Goal: Information Seeking & Learning: Learn about a topic

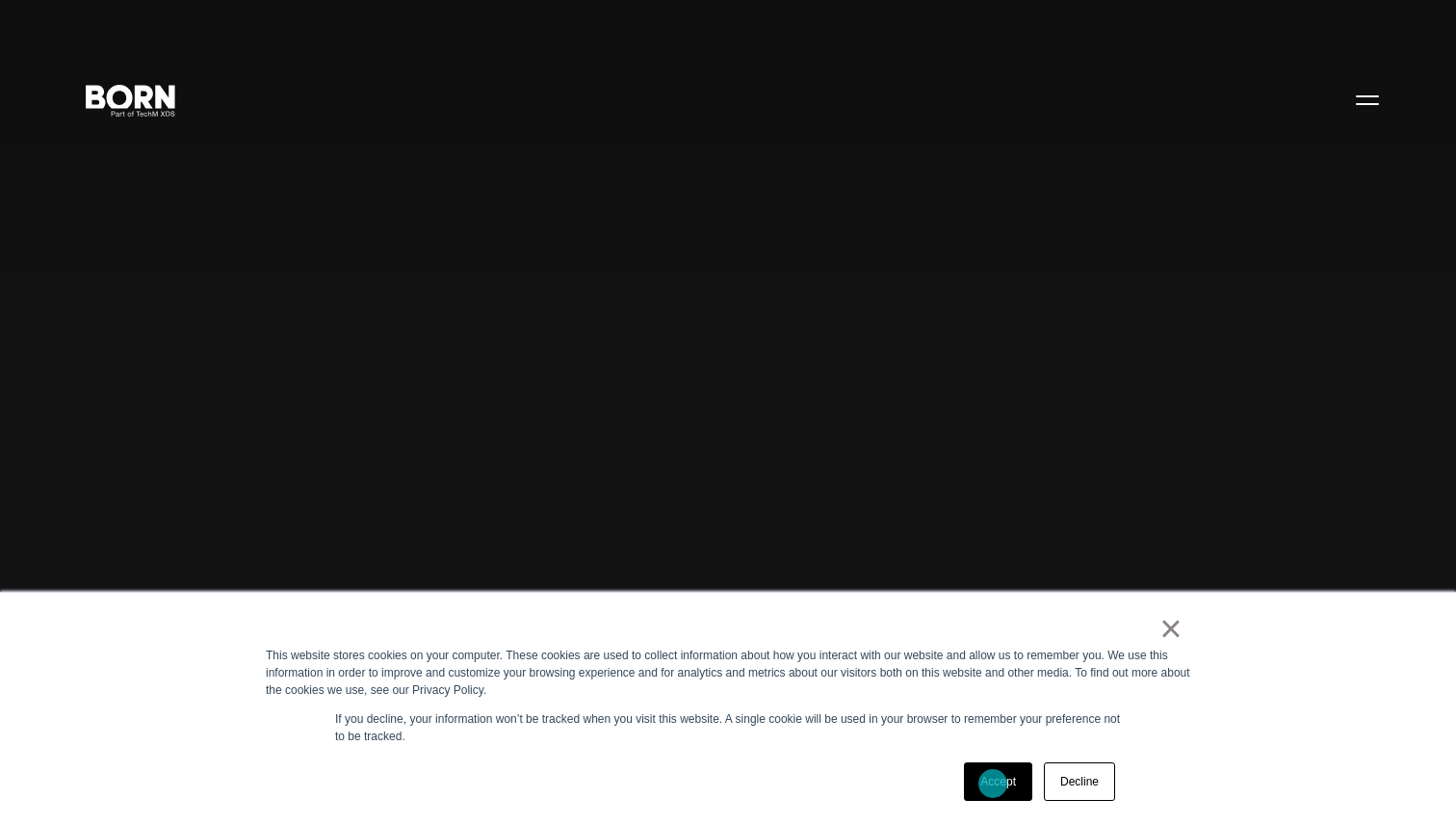
click at [998, 785] on link "Accept" at bounding box center [997, 781] width 68 height 38
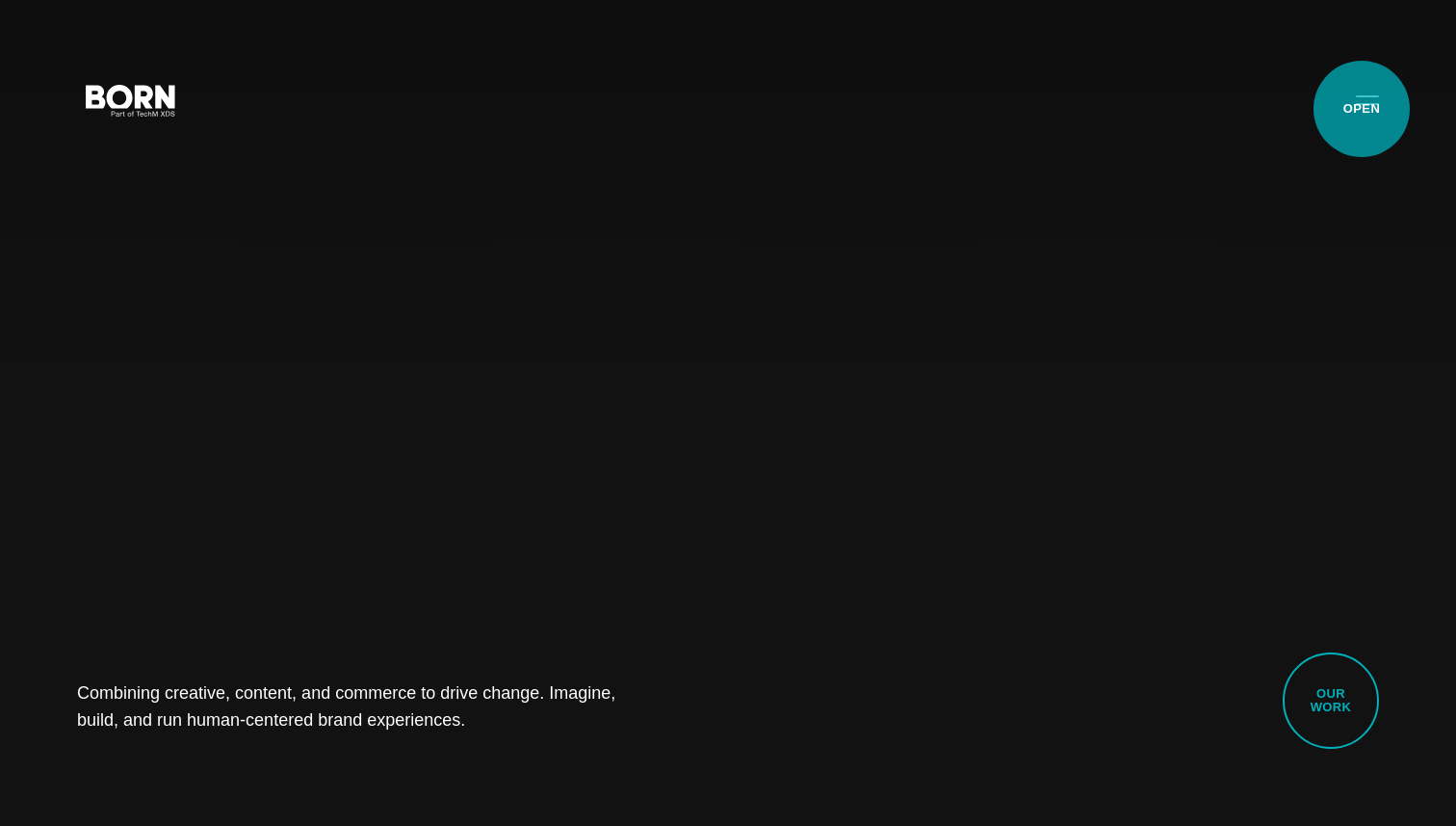
click at [1361, 108] on button "Primary Menu" at bounding box center [1367, 99] width 46 height 40
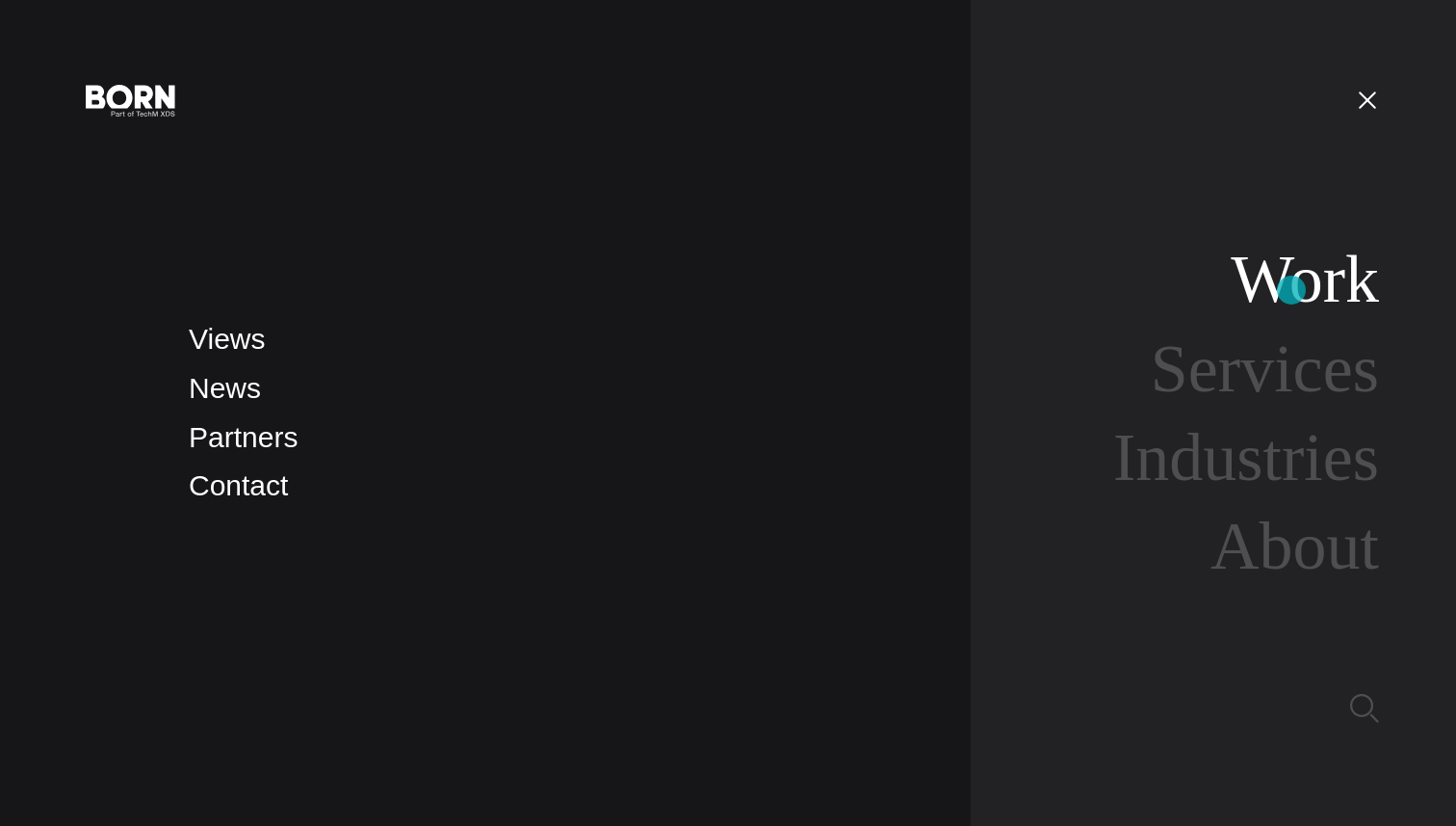
click at [1292, 290] on link "Work" at bounding box center [1304, 278] width 149 height 74
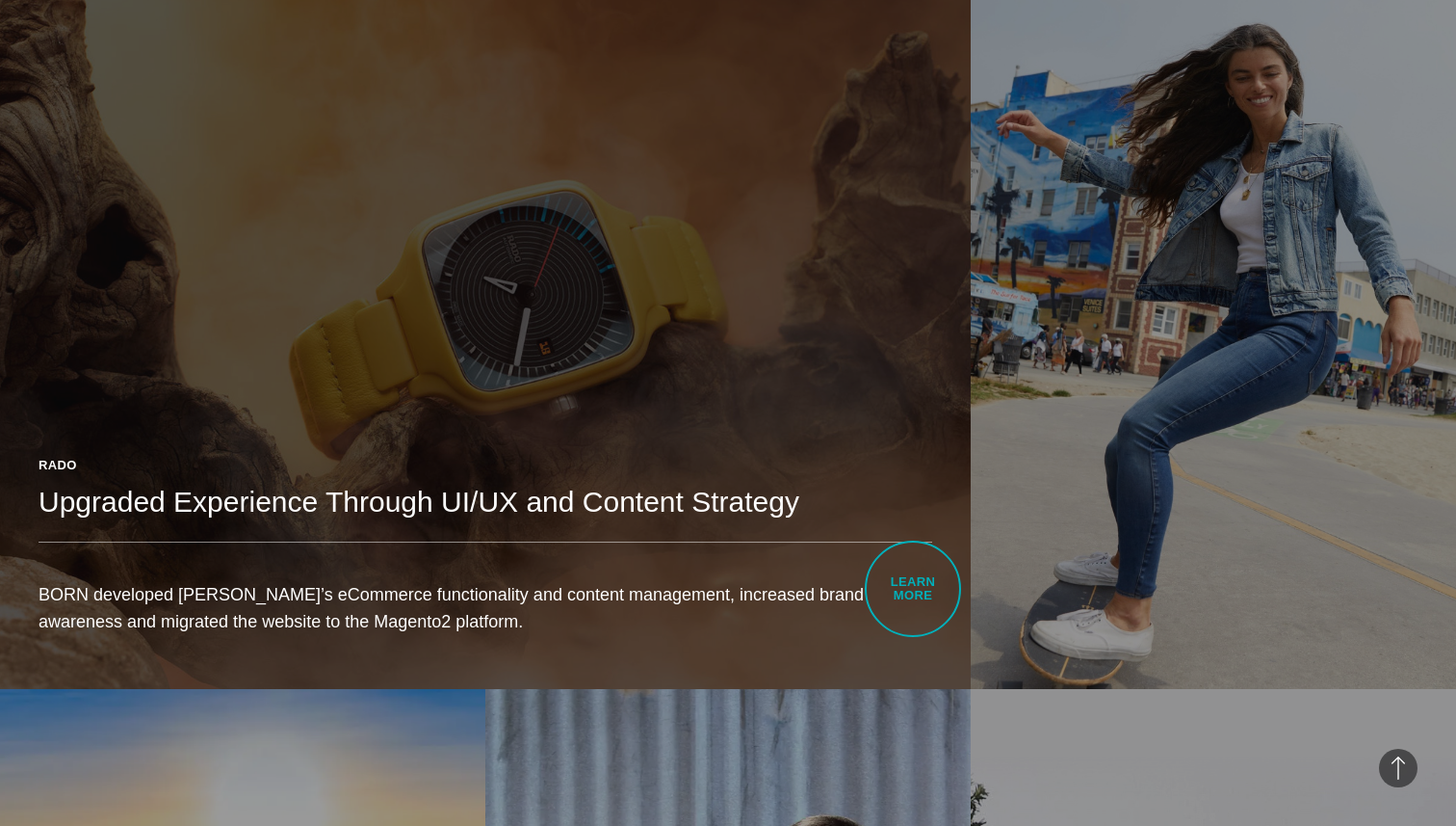
scroll to position [1232, 0]
click at [897, 584] on p "BORN developed [PERSON_NAME]’s eCommerce functionality and content management, …" at bounding box center [485, 606] width 893 height 54
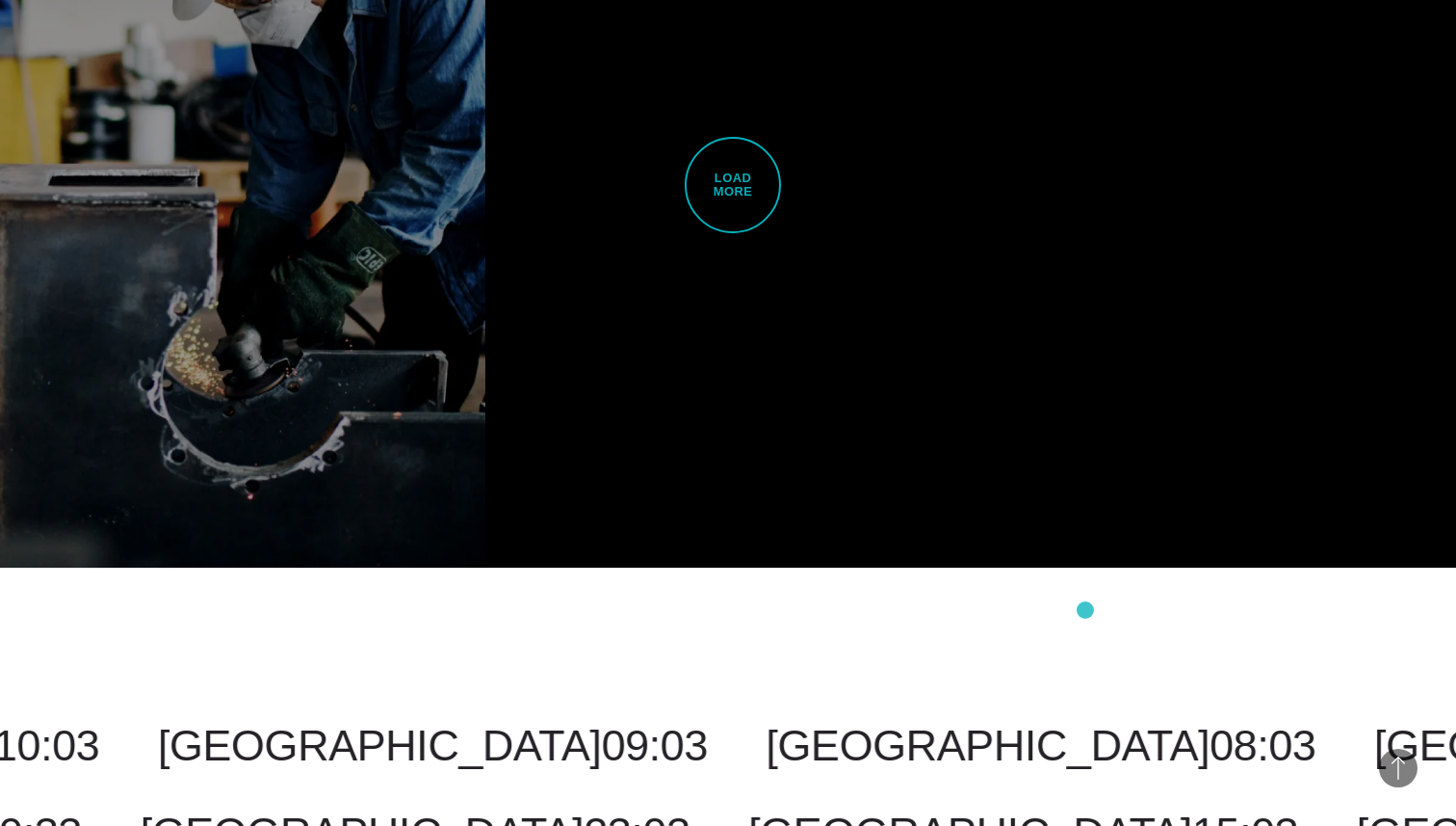
scroll to position [5182, 0]
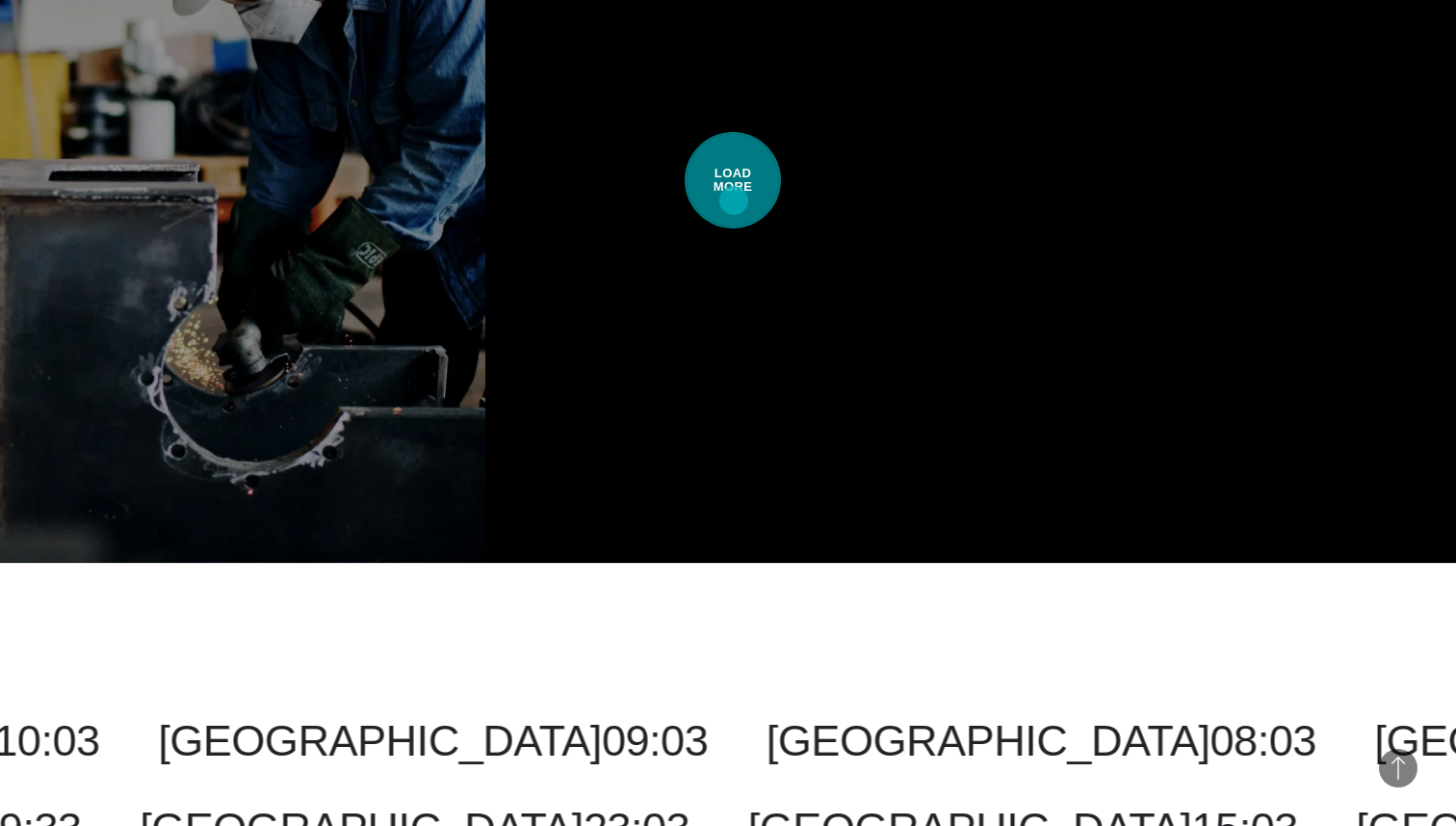
click at [734, 200] on span "Load More" at bounding box center [733, 180] width 97 height 97
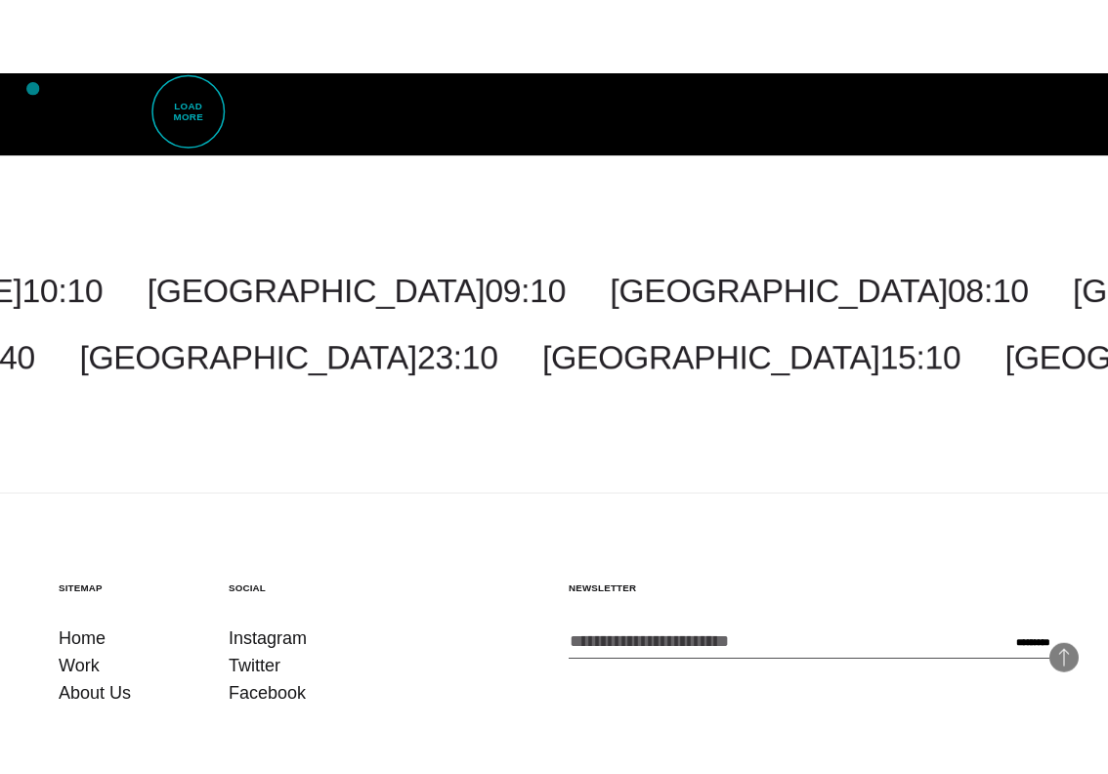
scroll to position [7659, 0]
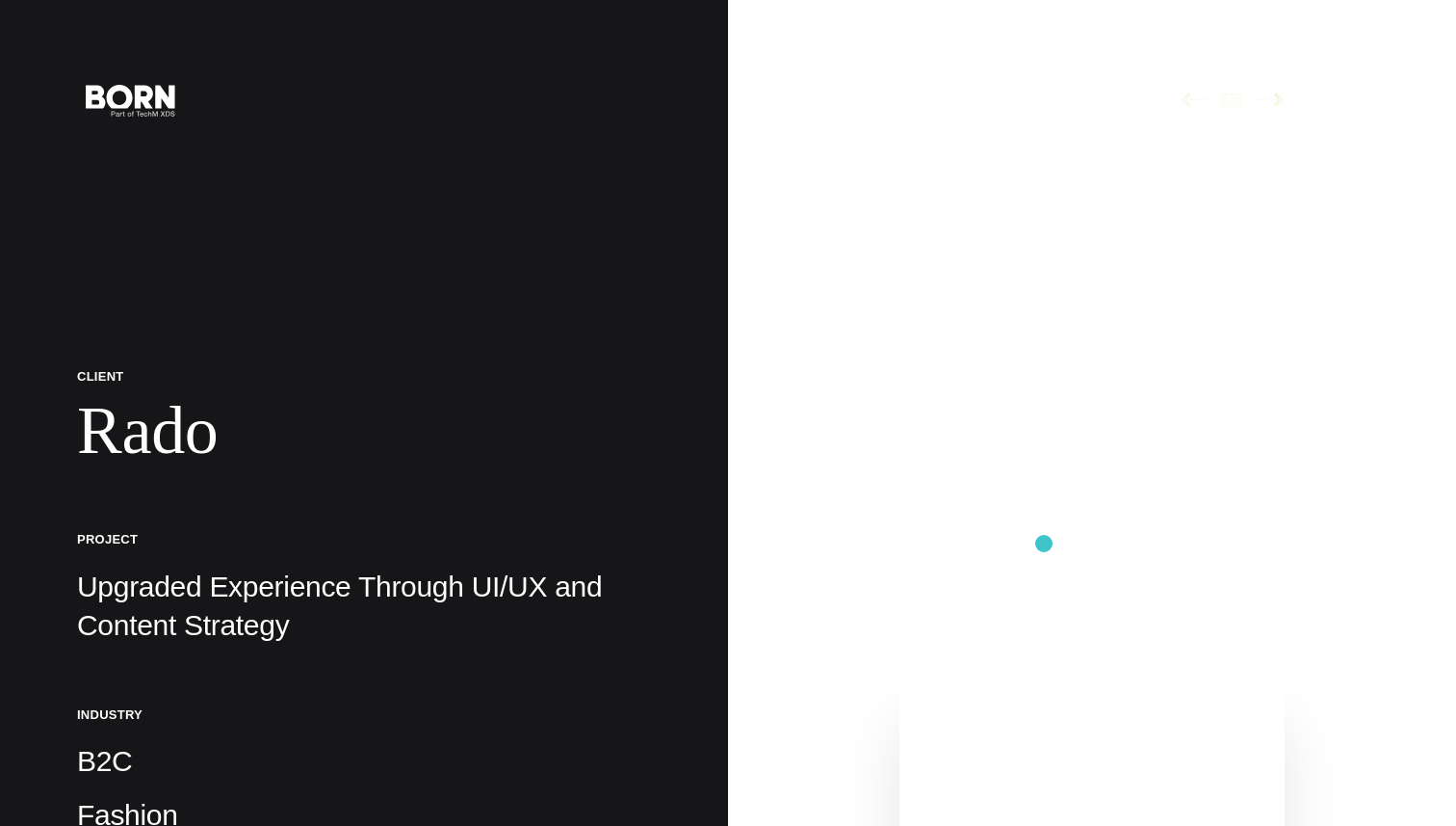
scroll to position [16, 0]
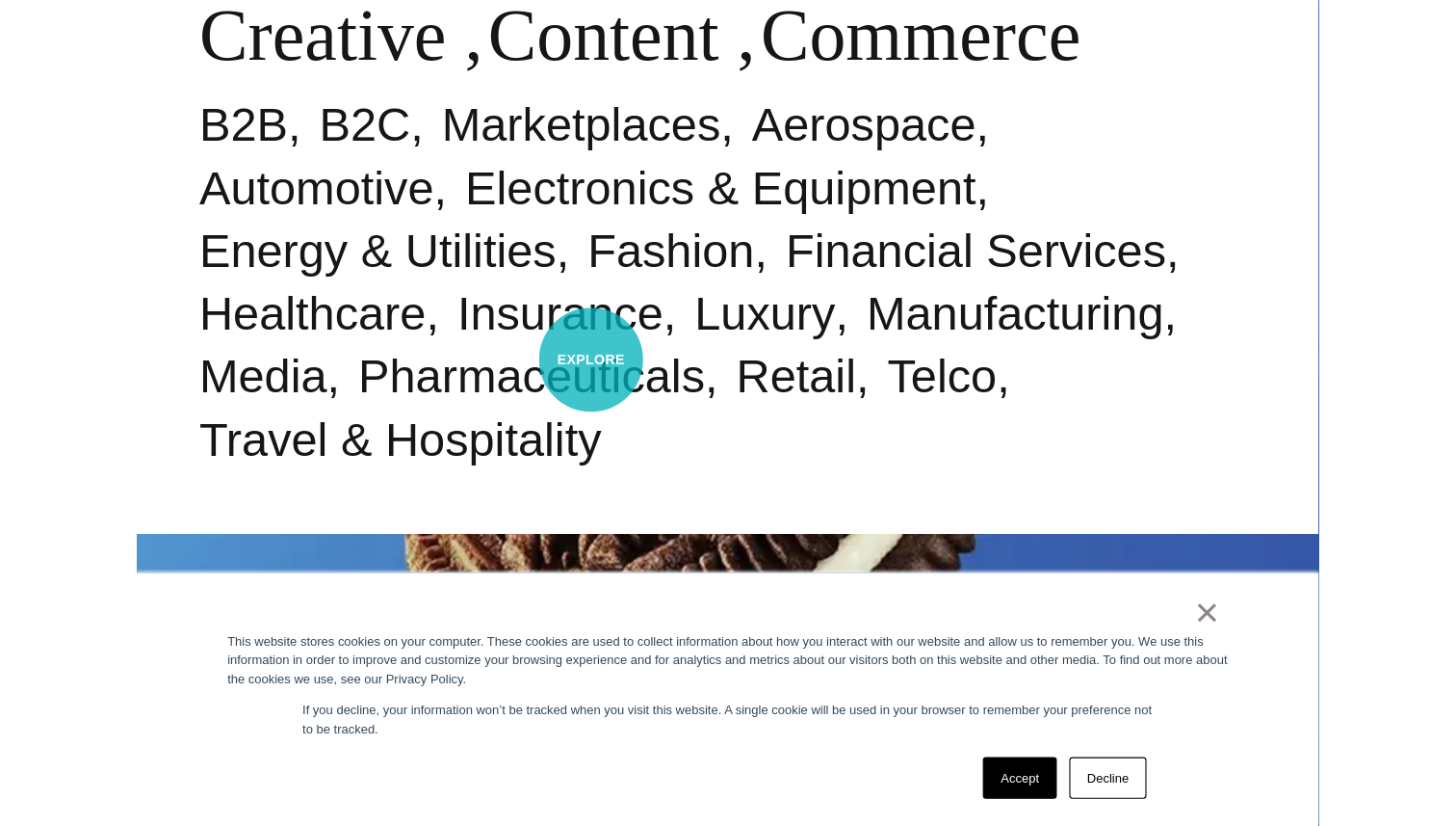
scroll to position [1029, 0]
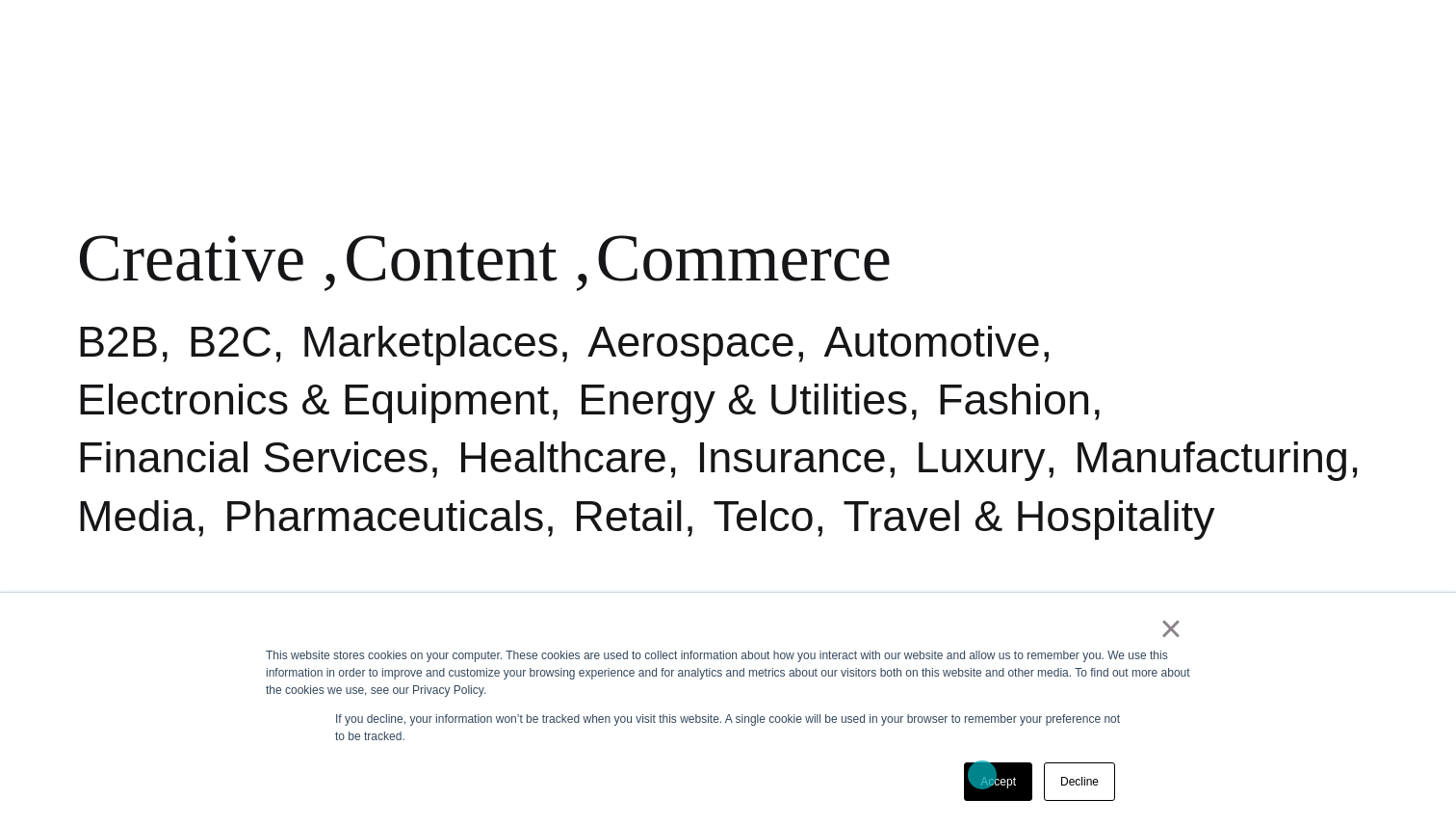
click at [982, 762] on link "Accept" at bounding box center [997, 781] width 68 height 38
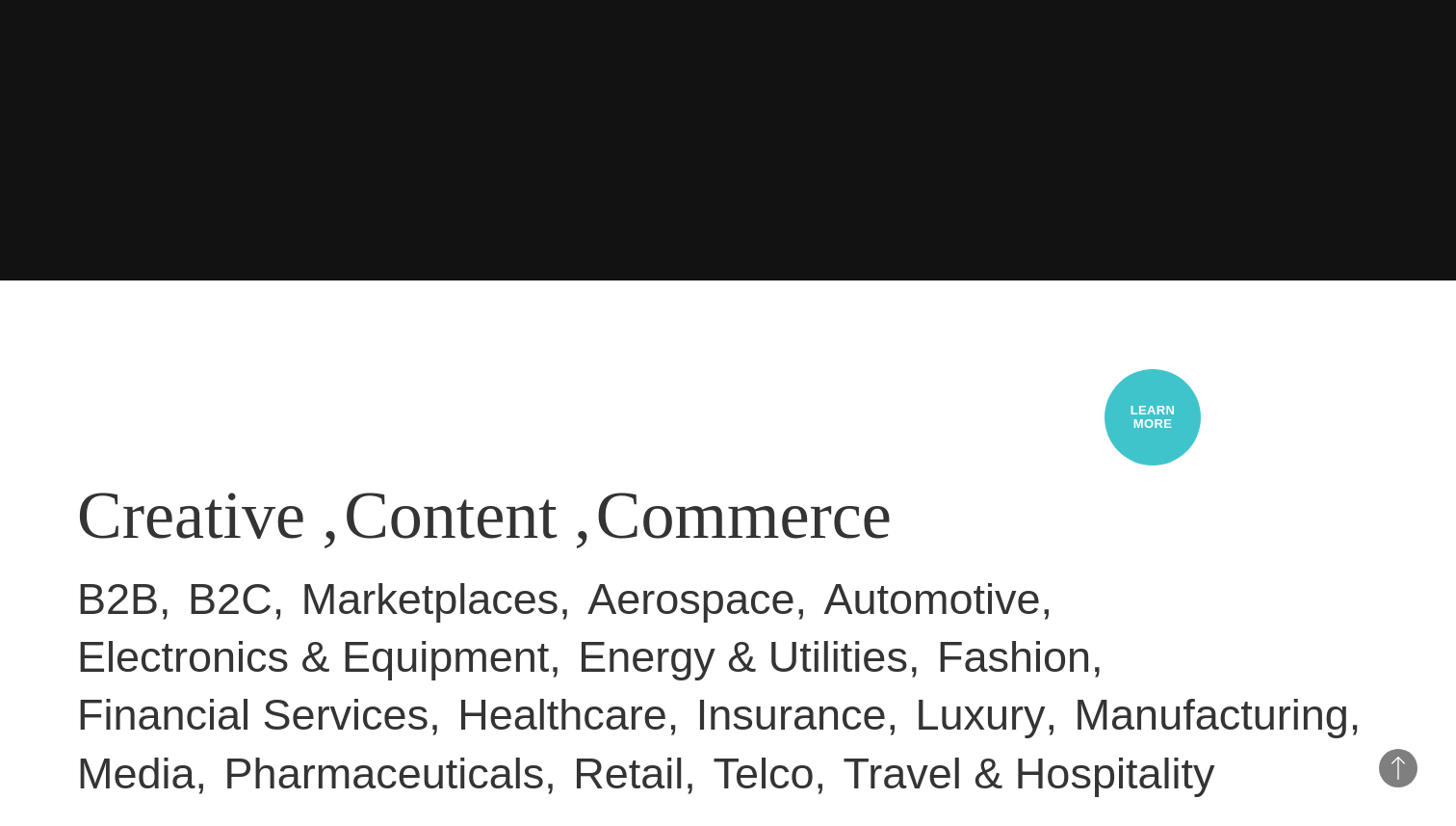
scroll to position [0, 0]
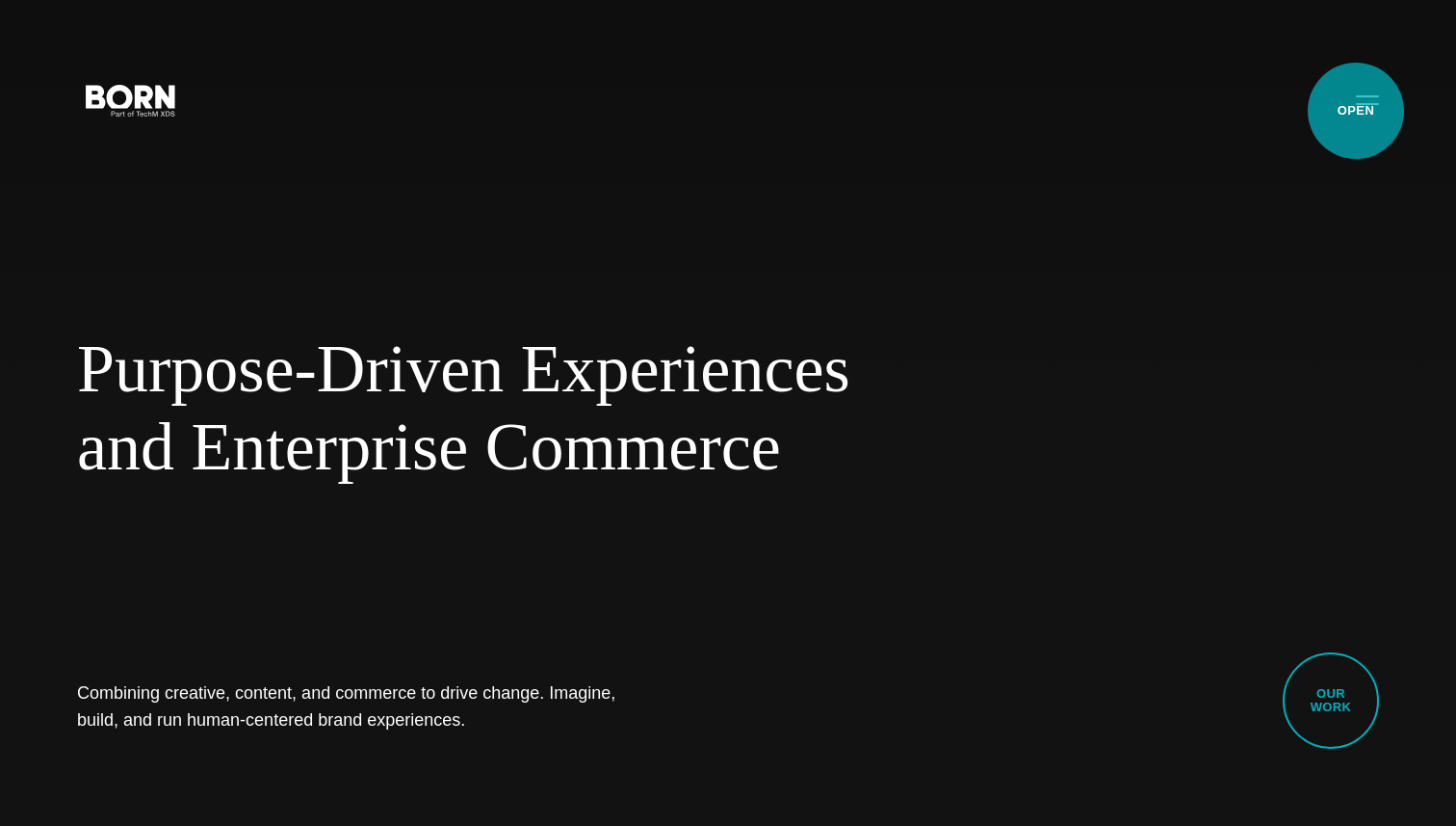
click at [1091, 109] on button "Primary Menu" at bounding box center [1367, 99] width 46 height 40
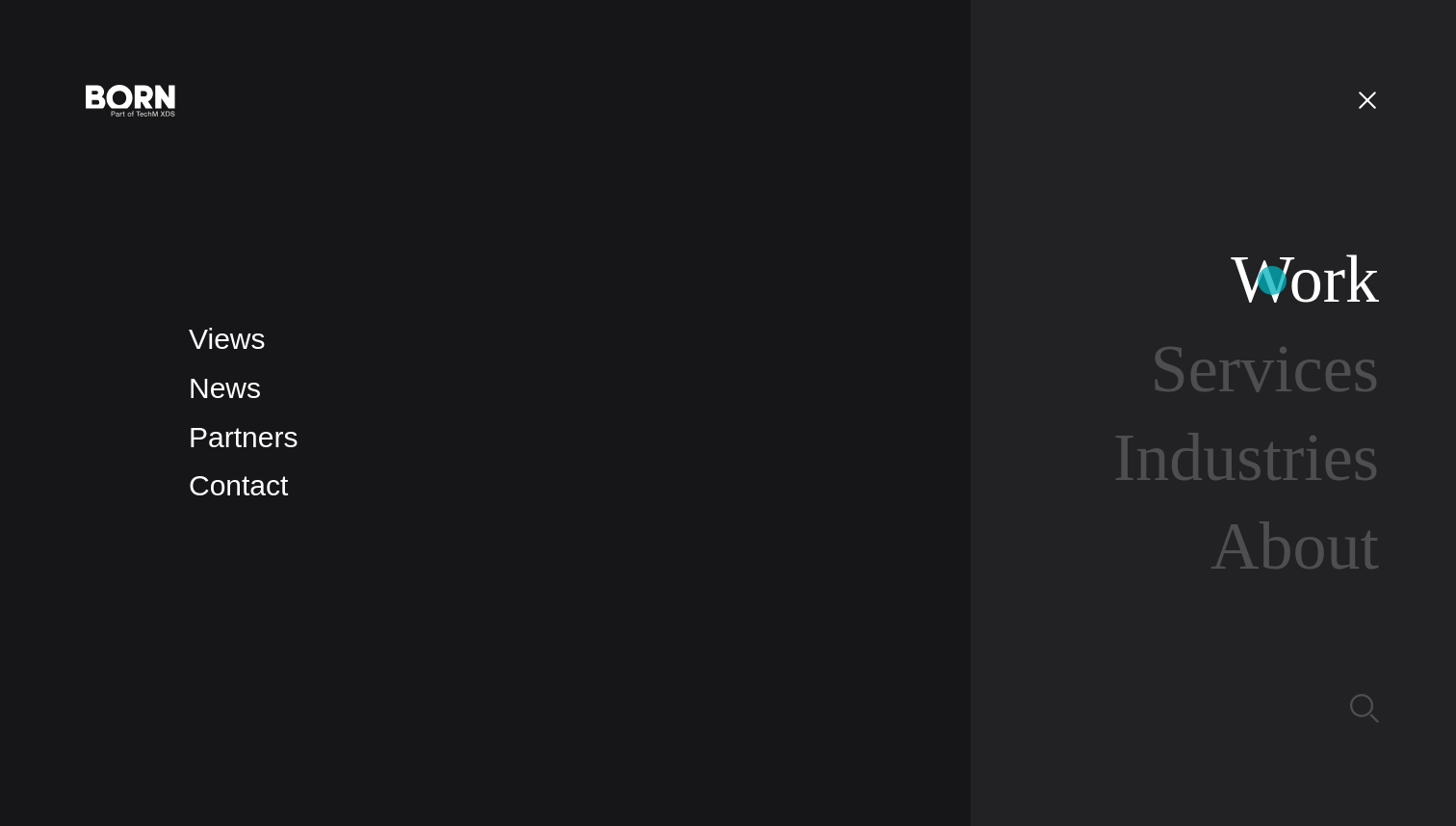
click at [1091, 284] on link "Work" at bounding box center [1304, 278] width 149 height 74
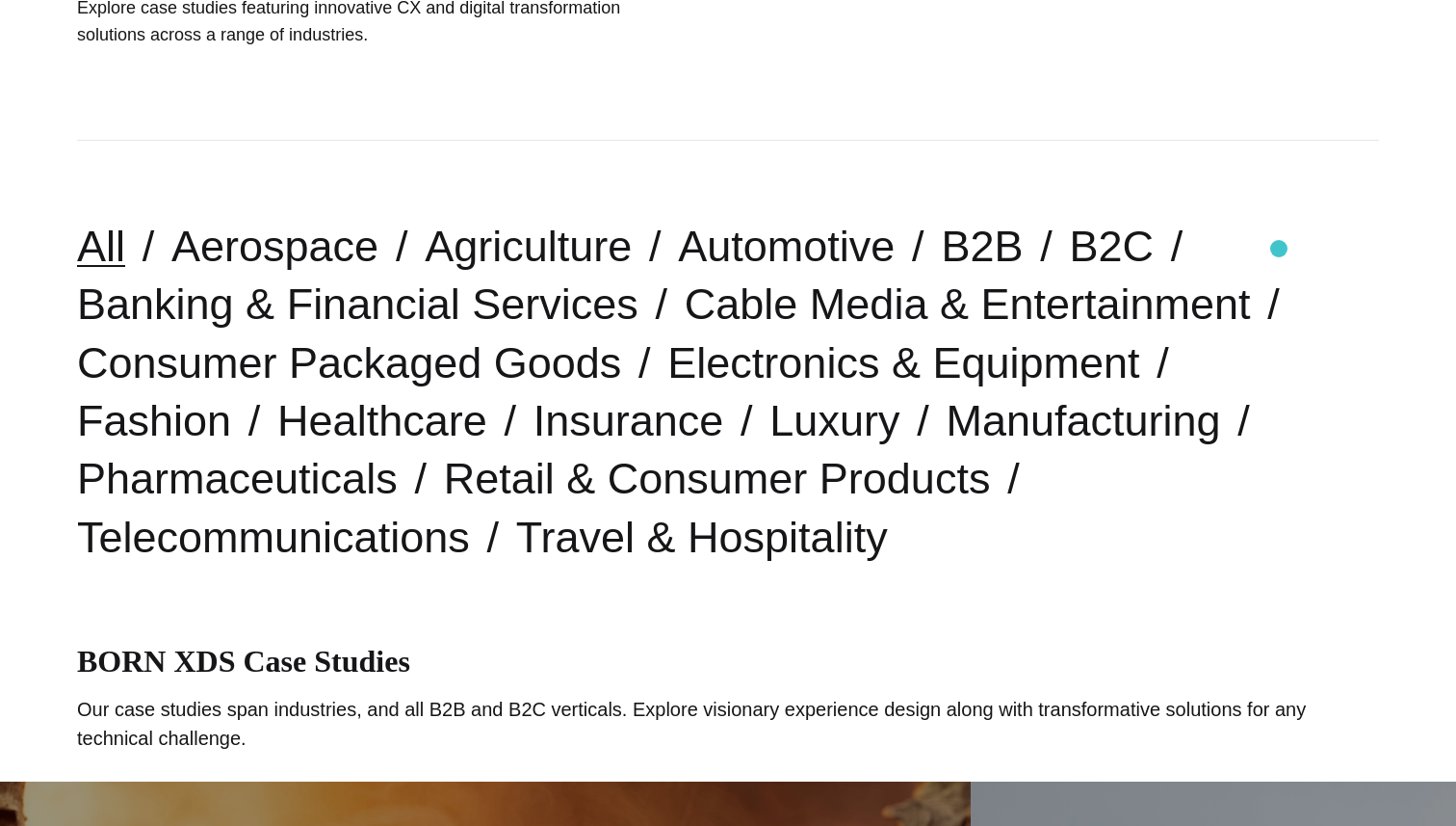
scroll to position [285, 0]
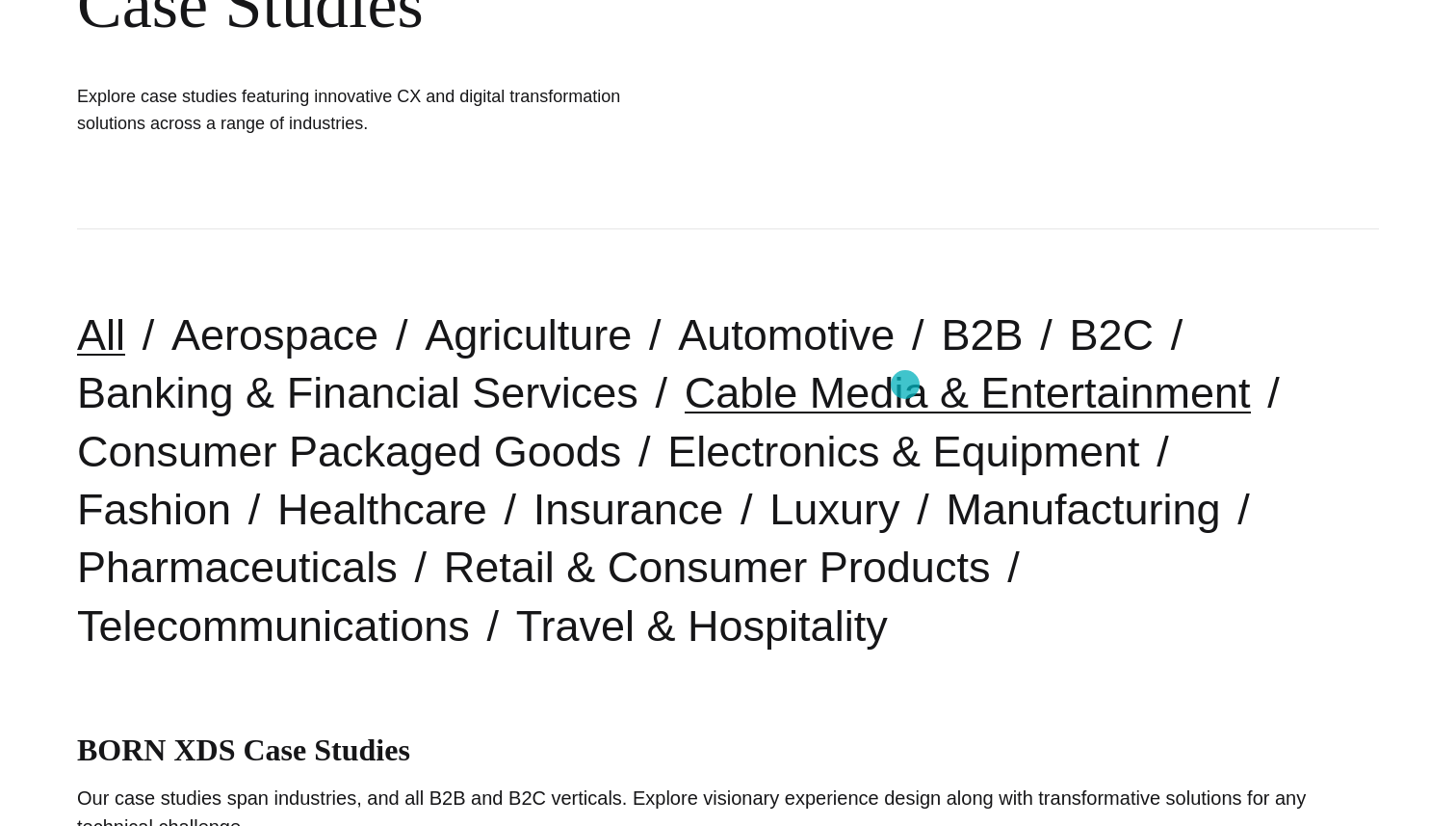
click at [905, 384] on link "Cable Media & Entertainment" at bounding box center [967, 392] width 566 height 49
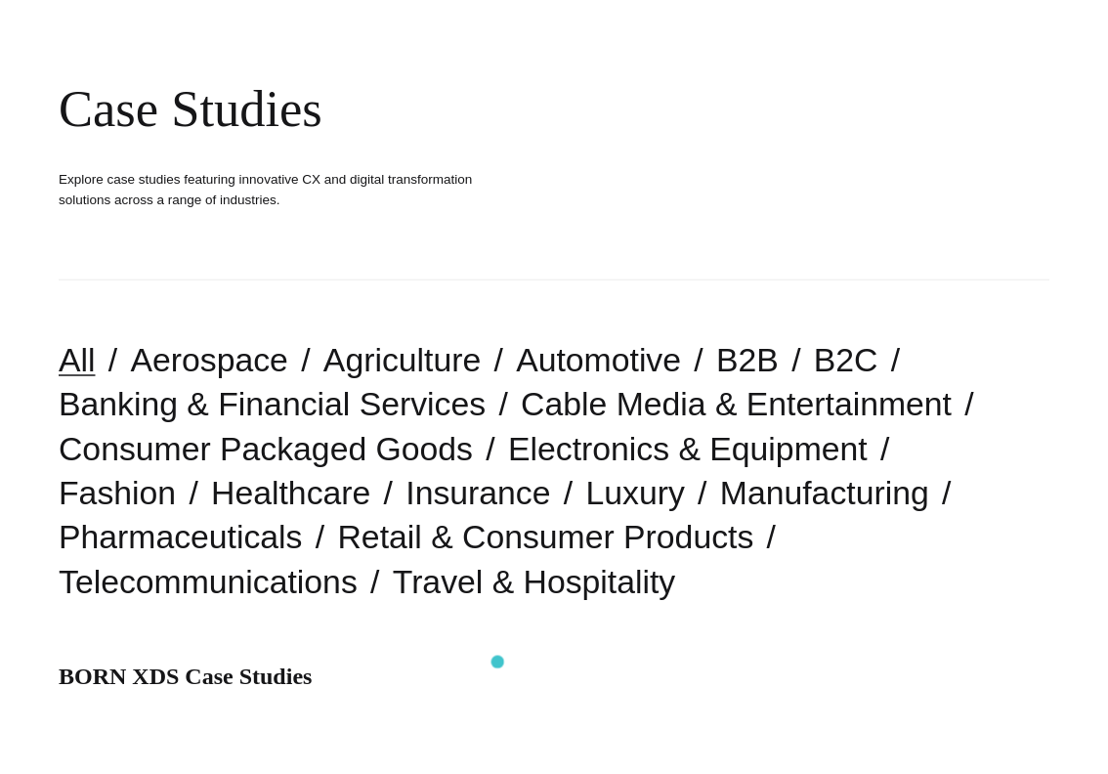
scroll to position [214, 0]
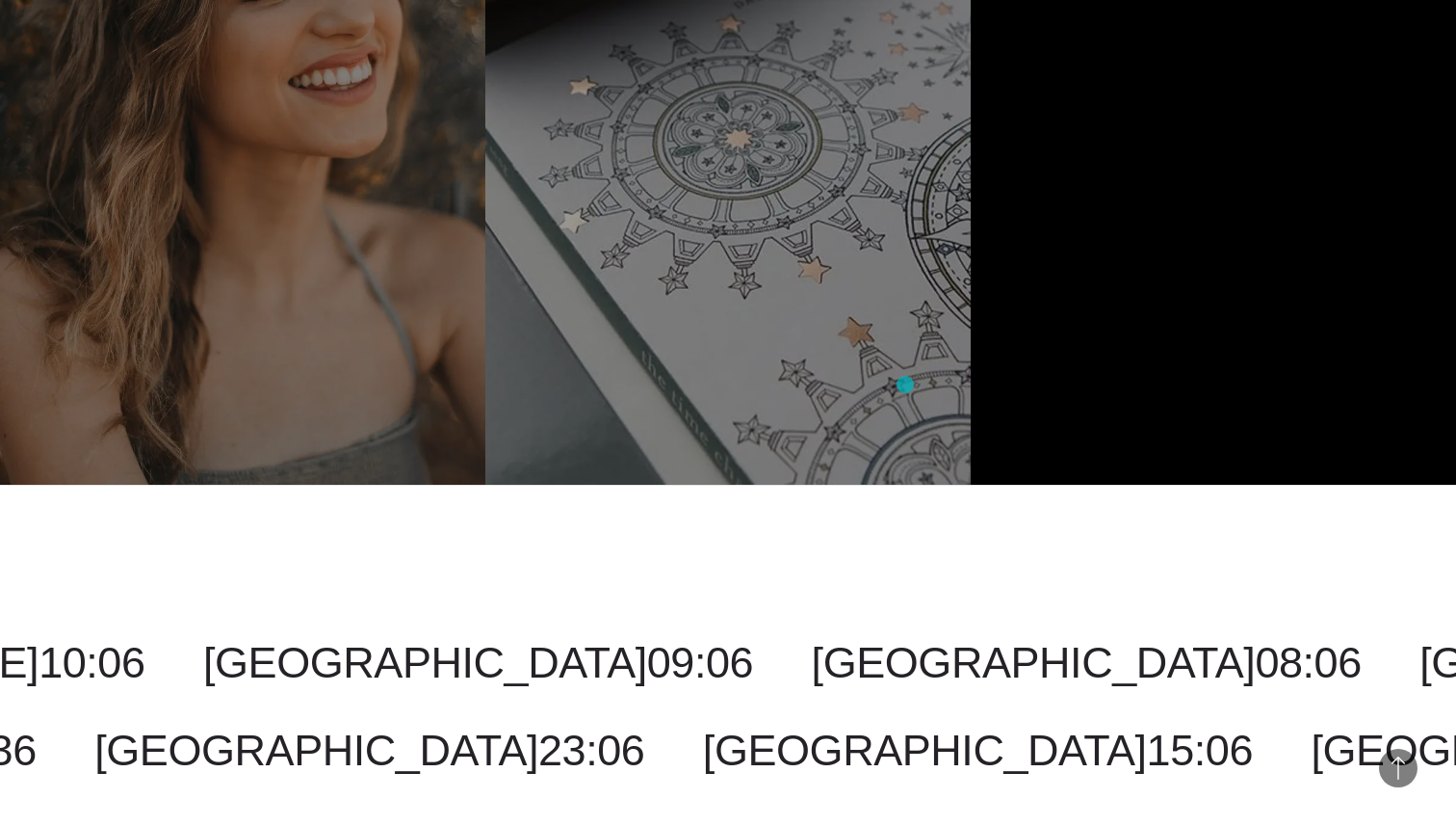
scroll to position [1307, 0]
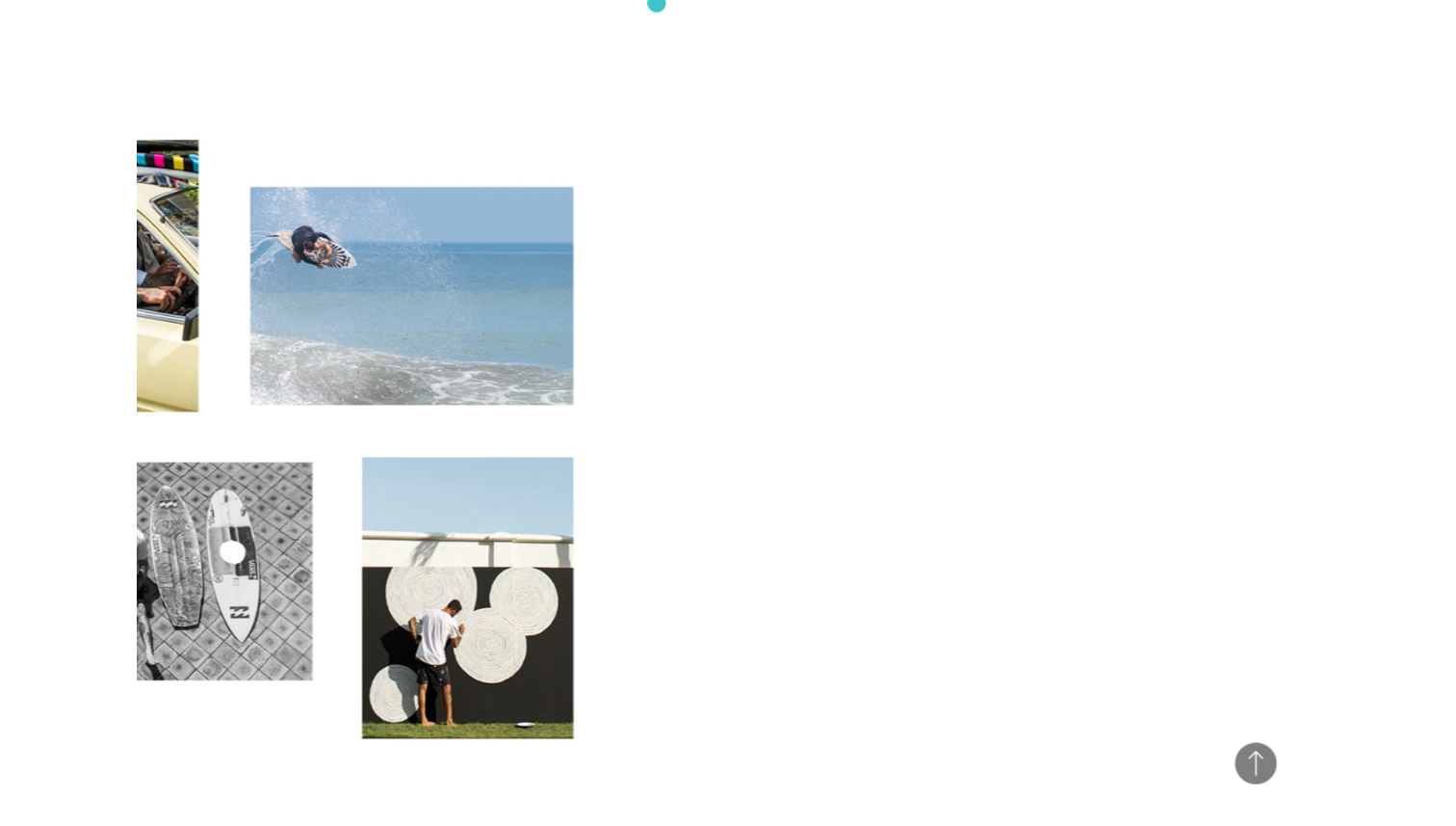
scroll to position [7120, 0]
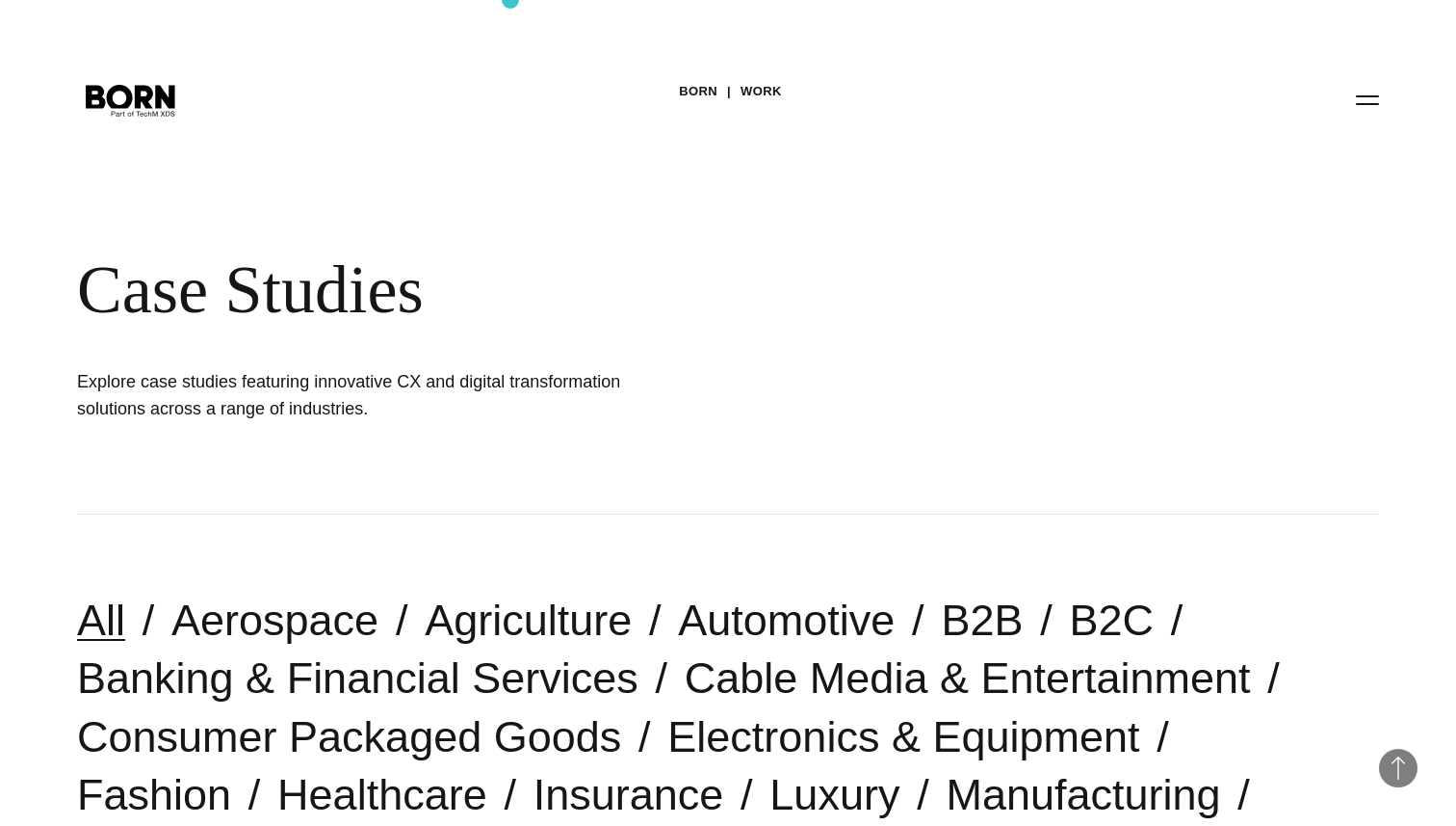
scroll to position [9576, 0]
